Goal: Information Seeking & Learning: Learn about a topic

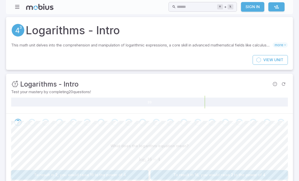
click at [252, 4] on link "Sign In" at bounding box center [252, 7] width 23 height 10
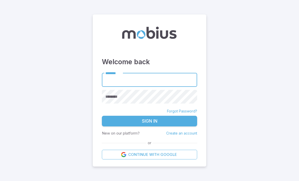
click at [174, 87] on input "********" at bounding box center [149, 80] width 95 height 14
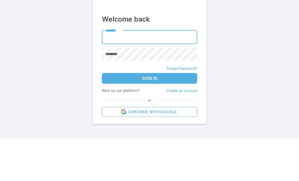
type input "******"
click at [150, 116] on button "Sign In" at bounding box center [149, 121] width 95 height 11
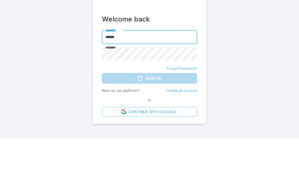
scroll to position [16, 0]
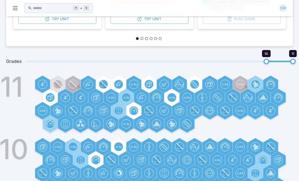
scroll to position [136, 0]
click at [257, 83] on icon at bounding box center [256, 84] width 3 height 3
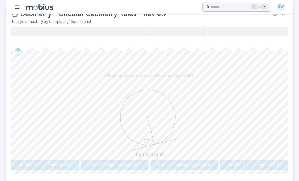
scroll to position [70, 0]
click at [273, 163] on button "Angle 90 will always be 90°" at bounding box center [254, 165] width 68 height 10
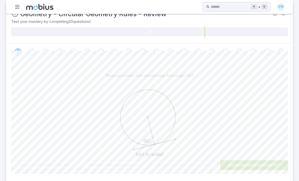
scroll to position [70, 0]
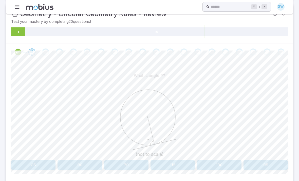
click at [82, 161] on button "90" at bounding box center [80, 165] width 44 height 10
click at [175, 172] on div "What is angle X? X 30 25 (not to scale) 50 45 15 25 5 40 Canvas actions 100 % E…" at bounding box center [149, 122] width 277 height 123
click at [182, 161] on button "25" at bounding box center [173, 165] width 44 height 10
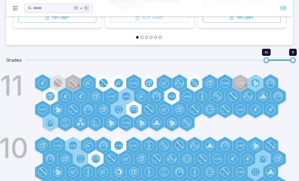
scroll to position [137, 0]
click at [103, 84] on circle at bounding box center [103, 83] width 9 height 9
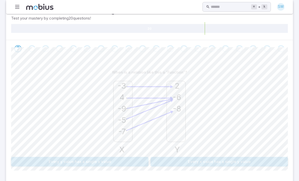
scroll to position [83, 0]
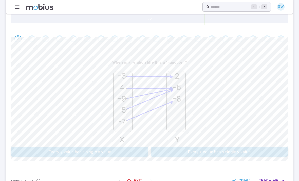
click at [258, 149] on button "Every x value has a single y value" at bounding box center [219, 152] width 137 height 10
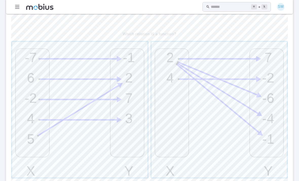
scroll to position [112, 0]
click at [254, 145] on span "button" at bounding box center [219, 109] width 135 height 135
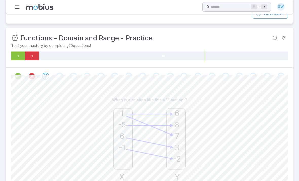
scroll to position [83, 0]
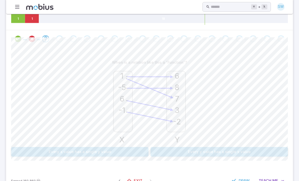
click at [64, 153] on button "Every x value has a single y value" at bounding box center [79, 152] width 137 height 10
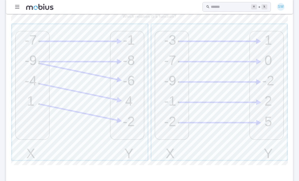
scroll to position [132, 0]
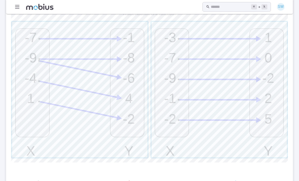
click at [251, 132] on span "button" at bounding box center [219, 89] width 135 height 135
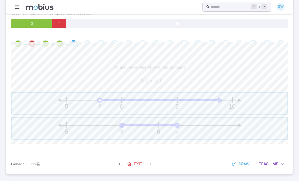
scroll to position [62, 0]
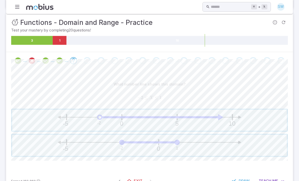
click at [241, 149] on span "button" at bounding box center [149, 145] width 275 height 21
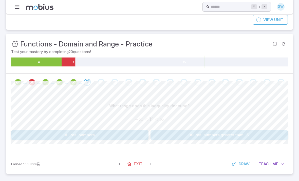
scroll to position [23, 0]
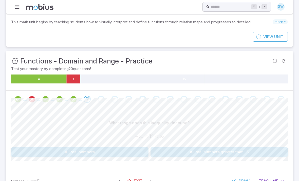
click at [56, 155] on button "All real numbers" at bounding box center [79, 152] width 137 height 10
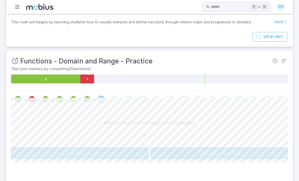
click at [50, 155] on span "{ Y ∈ R ∣ Y < 5 }" at bounding box center [80, 153] width 134 height 7
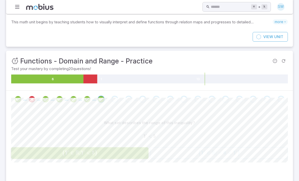
scroll to position [22, 0]
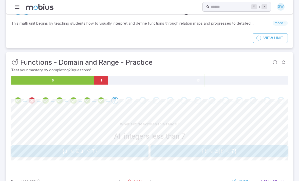
click at [250, 149] on span "{ Y ∈ Z ∣ Y < 7 }" at bounding box center [219, 151] width 134 height 7
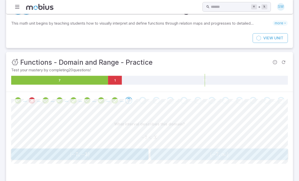
click at [246, 151] on span "( − 7 , ∞ )" at bounding box center [219, 154] width 134 height 6
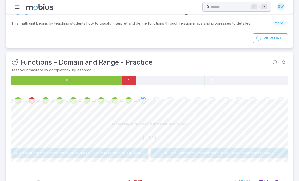
click at [58, 155] on button "All real numbers greater than or equal to -9 and less than or equal to 7" at bounding box center [79, 153] width 137 height 10
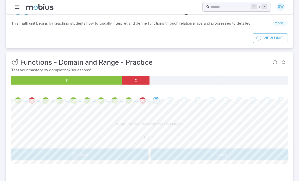
click at [255, 154] on span "[ 1 , ∞ )" at bounding box center [219, 154] width 134 height 6
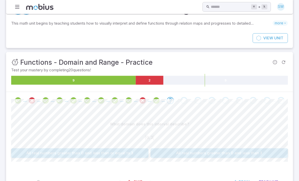
click at [270, 151] on button "All real numbers greater than 0 and less than 3" at bounding box center [219, 153] width 137 height 10
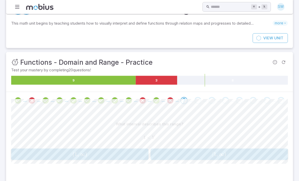
click at [60, 154] on span "( 1 , ∞ )" at bounding box center [80, 154] width 134 height 6
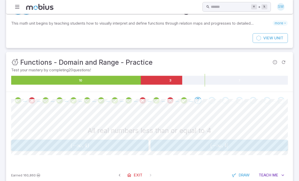
scroll to position [16, 0]
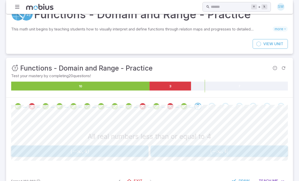
click at [246, 150] on span "( − ∞ , 4 ]" at bounding box center [219, 151] width 134 height 6
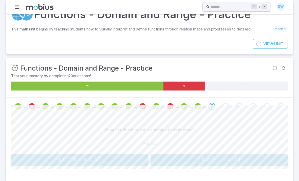
click at [248, 158] on span "{ X ∈ R ∣ − 1 < X }" at bounding box center [219, 159] width 134 height 7
click at [63, 163] on button "( − 2 , ∞ ) (-2, \infty) ( − 2 , ∞ )" at bounding box center [79, 159] width 137 height 11
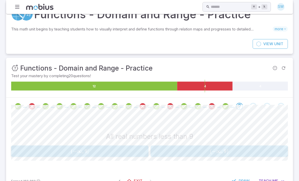
click at [245, 149] on span "( − ∞ , 9 )" at bounding box center [219, 151] width 134 height 6
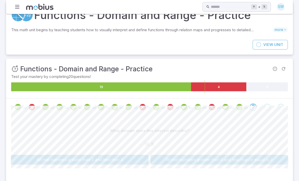
scroll to position [14, 0]
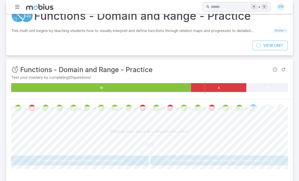
click at [61, 160] on button "All real numbers greater than 0 and less than 3" at bounding box center [79, 160] width 137 height 10
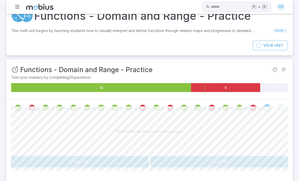
click at [245, 163] on span "( − ∞ , 8 )" at bounding box center [219, 161] width 134 height 6
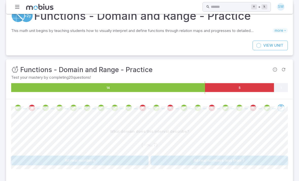
click at [258, 160] on button "All real numbers less than 7" at bounding box center [219, 160] width 137 height 10
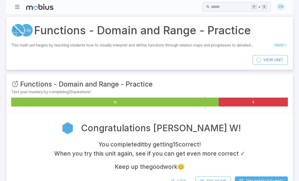
scroll to position [16, 0]
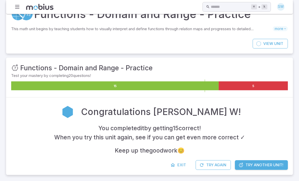
click at [178, 162] on span "Exit" at bounding box center [181, 165] width 9 height 6
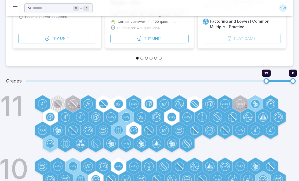
scroll to position [116, 0]
click at [174, 120] on circle at bounding box center [172, 117] width 9 height 9
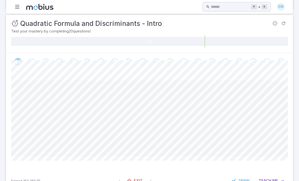
scroll to position [17, 0]
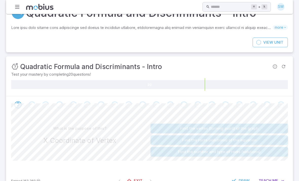
click at [254, 128] on button "Find the vertex (turning point) of the graph" at bounding box center [219, 128] width 137 height 10
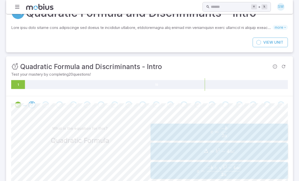
click at [248, 149] on span "Δ = b 2 − 4 a c" at bounding box center [219, 151] width 134 height 7
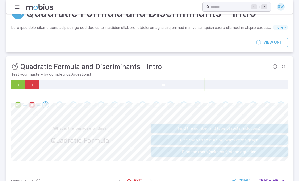
click at [263, 126] on button "Find the number and type of roots (solutions)" at bounding box center [219, 128] width 137 height 10
click at [267, 179] on span "Teach" at bounding box center [265, 181] width 13 height 6
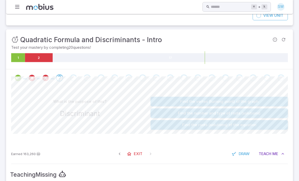
scroll to position [35, 0]
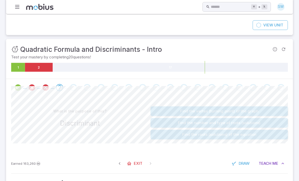
click at [248, 136] on button "Find the roots (solutions) of the equation" at bounding box center [219, 135] width 137 height 10
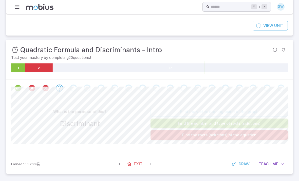
scroll to position [17, 0]
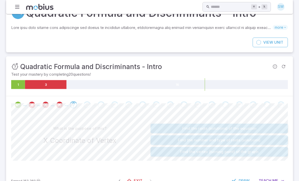
click at [254, 152] on button "Find the vertex (turning point) of the graph" at bounding box center [219, 152] width 137 height 10
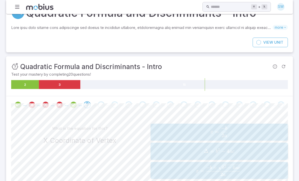
click at [244, 132] on span "x = 2 a − b ​" at bounding box center [219, 131] width 134 height 11
click at [243, 132] on span "x = 2 a − b ​" at bounding box center [219, 131] width 134 height 11
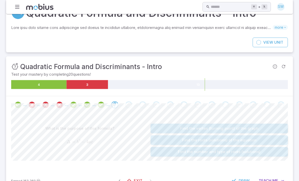
click at [250, 127] on button "Find the vertex (turning point) of the graph" at bounding box center [219, 128] width 137 height 10
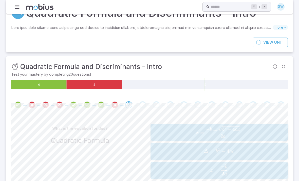
click at [243, 130] on span "x = 2 a − b ± b 2 − 4 a c ​ ​" at bounding box center [218, 131] width 122 height 11
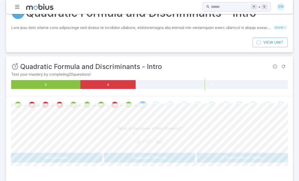
click at [226, 155] on button "X Coordinate of Vertex" at bounding box center [242, 158] width 91 height 10
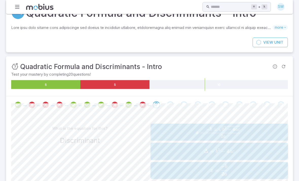
click at [245, 150] on span "Δ = b 2 − 4 a c" at bounding box center [219, 151] width 134 height 7
click at [248, 148] on span "x = 2 a − b ​" at bounding box center [219, 150] width 134 height 11
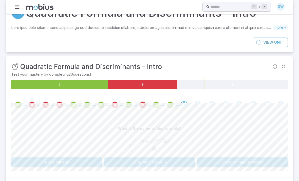
click at [184, 162] on button "Quadratic Formula" at bounding box center [149, 162] width 91 height 10
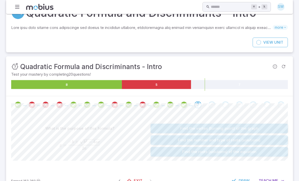
click at [246, 139] on button "Find the number and type of roots (solutions)" at bounding box center [219, 140] width 137 height 10
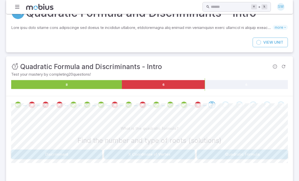
click at [47, 158] on button "Discriminant" at bounding box center [56, 154] width 91 height 10
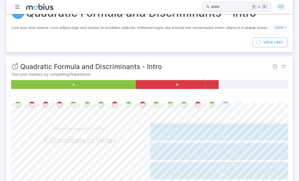
click at [243, 130] on span "x = 2 a − b ​" at bounding box center [219, 131] width 134 height 11
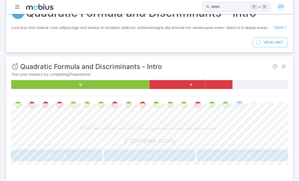
click at [179, 155] on span "Δ = 0" at bounding box center [150, 155] width 88 height 6
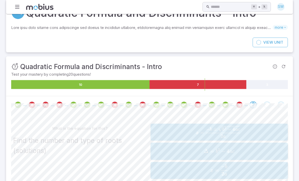
click at [246, 152] on span "Δ = b 2 − 4 a c" at bounding box center [219, 151] width 134 height 7
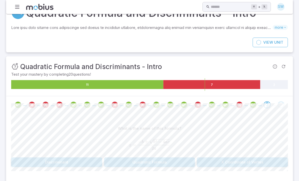
click at [189, 162] on button "Quadratic Formula" at bounding box center [149, 162] width 91 height 10
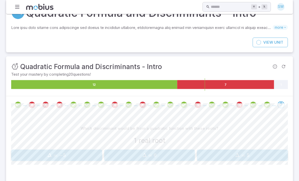
click at [188, 155] on span "Δ = 0" at bounding box center [150, 155] width 88 height 6
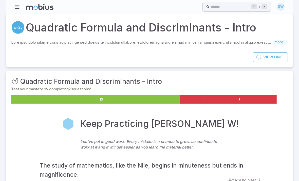
scroll to position [0, 0]
